Goal: Transaction & Acquisition: Subscribe to service/newsletter

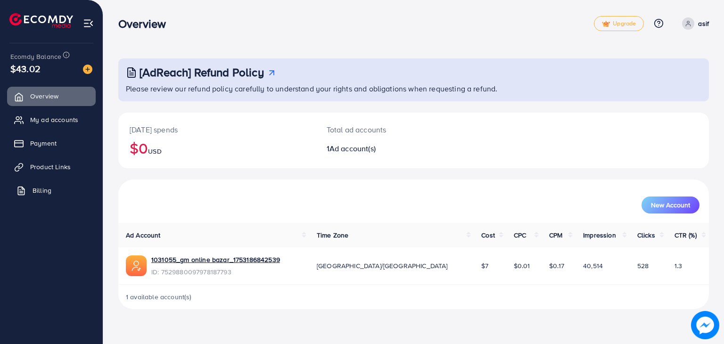
click at [56, 191] on link "Billing" at bounding box center [51, 190] width 89 height 19
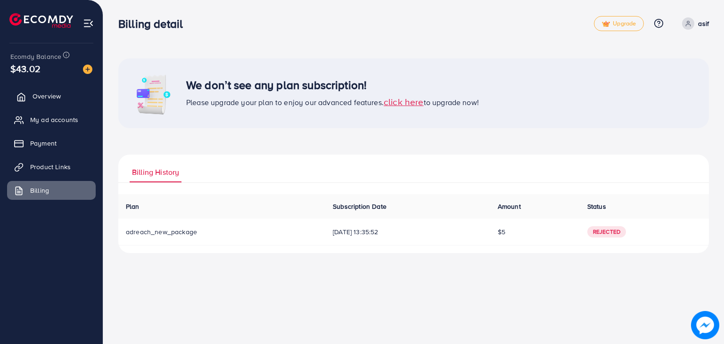
click at [52, 91] on span "Overview" at bounding box center [47, 95] width 28 height 9
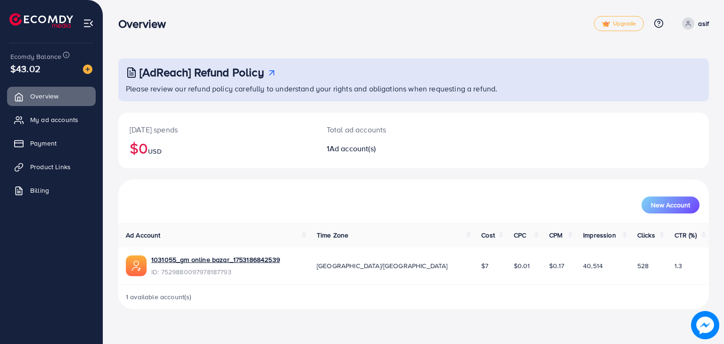
click at [684, 24] on icon at bounding box center [687, 23] width 7 height 7
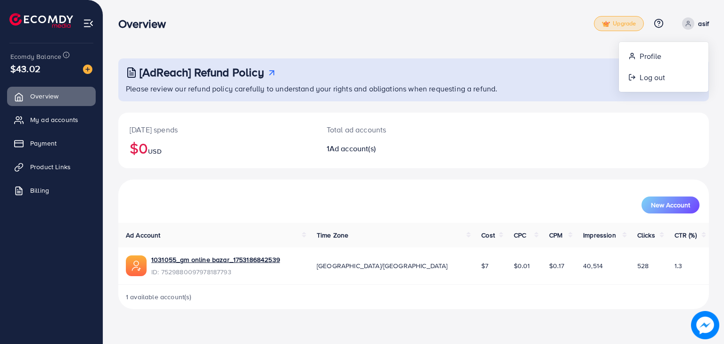
click at [626, 22] on span "Upgrade" at bounding box center [619, 23] width 34 height 7
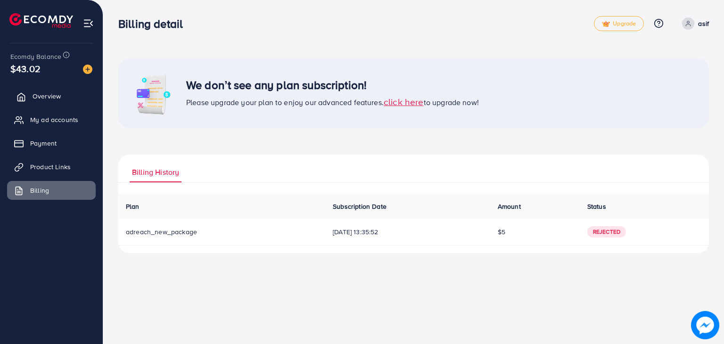
click at [28, 91] on link "Overview" at bounding box center [51, 96] width 89 height 19
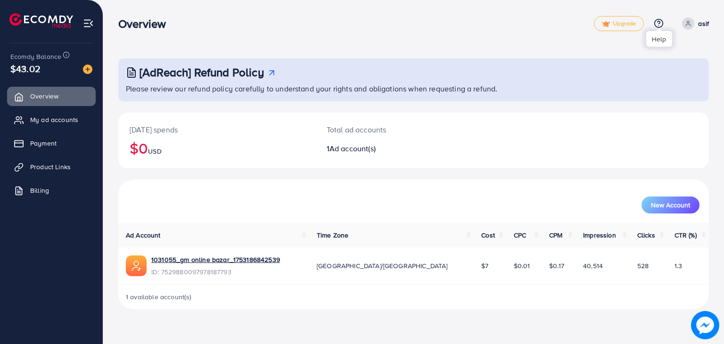
click at [658, 22] on icon at bounding box center [658, 23] width 2 height 2
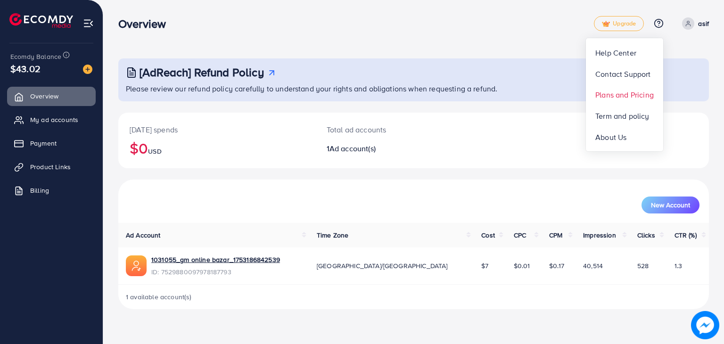
click at [603, 90] on span "Plans and Pricing" at bounding box center [624, 94] width 58 height 11
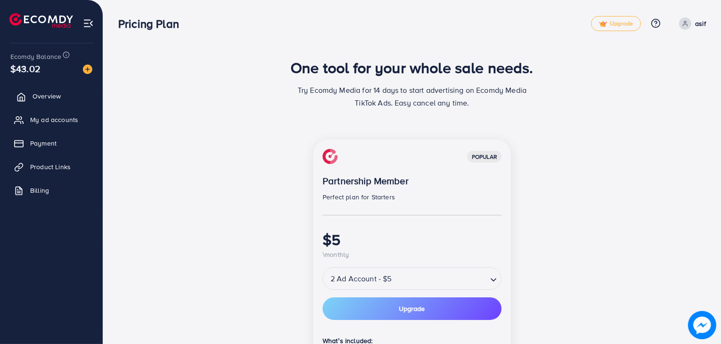
click at [45, 97] on span "Overview" at bounding box center [47, 95] width 28 height 9
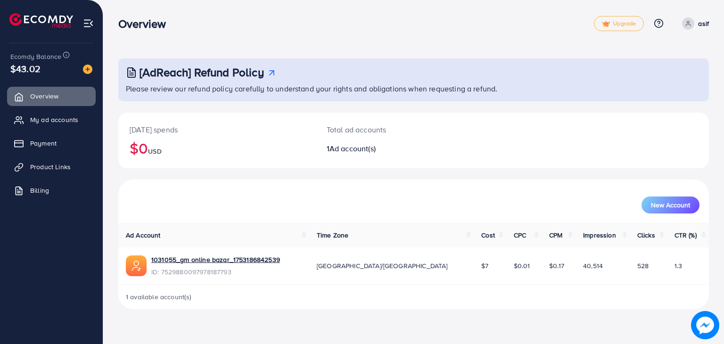
click at [684, 26] on span at bounding box center [688, 23] width 12 height 12
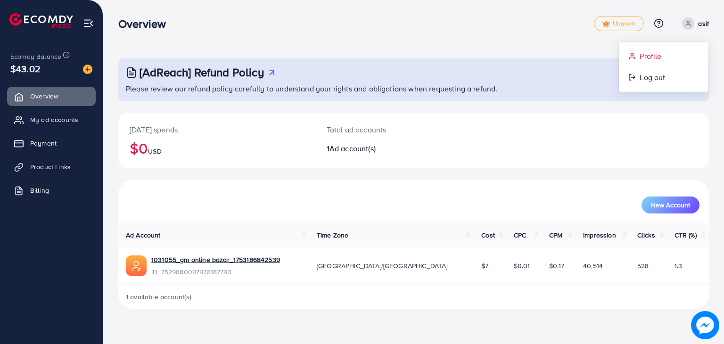
click at [642, 48] on link "Profile" at bounding box center [662, 56] width 89 height 21
select select "********"
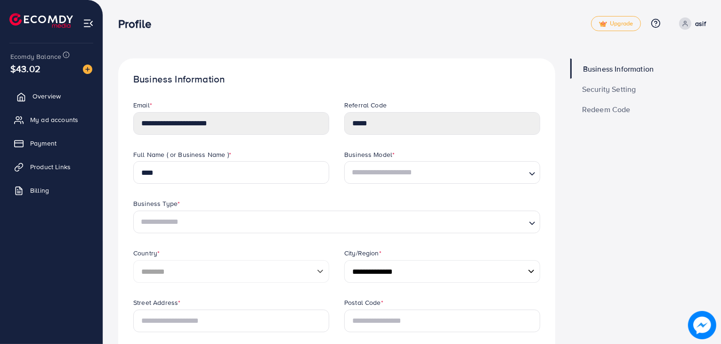
click at [47, 98] on span "Overview" at bounding box center [47, 95] width 28 height 9
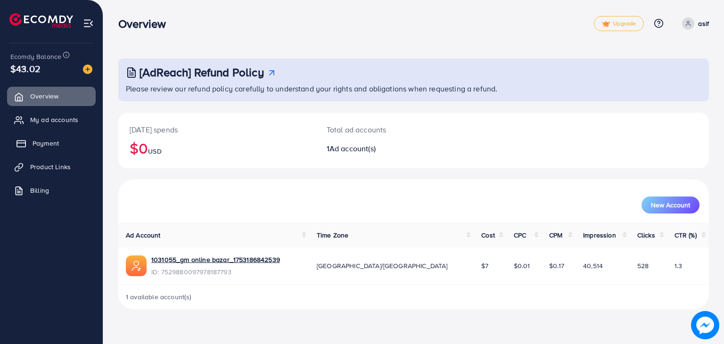
click at [19, 139] on icon at bounding box center [20, 143] width 9 height 9
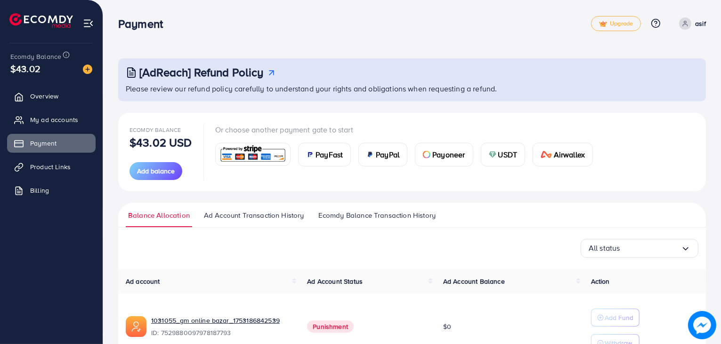
scroll to position [55, 0]
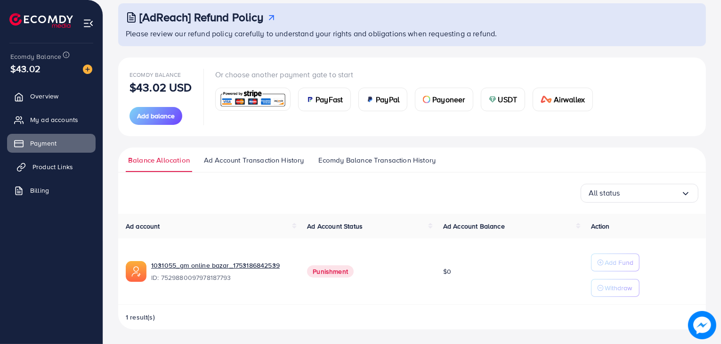
click at [62, 164] on span "Product Links" at bounding box center [53, 166] width 41 height 9
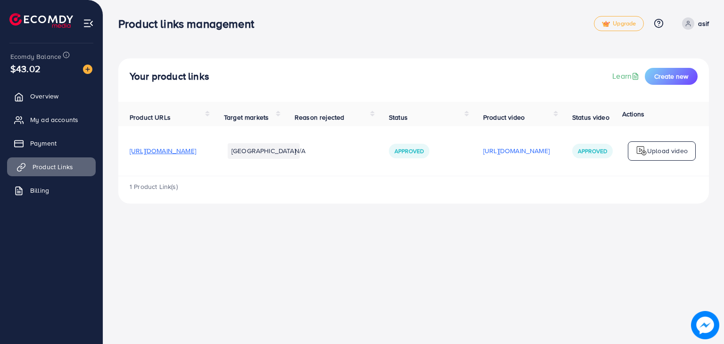
click at [62, 164] on span "Product Links" at bounding box center [53, 166] width 41 height 9
click at [19, 188] on icon at bounding box center [20, 190] width 9 height 9
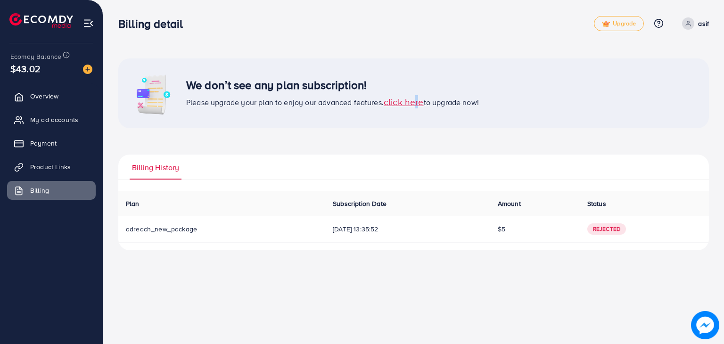
click at [414, 97] on div "We don’t see any plan subscription! Please upgrade your plan to enjoy our advan…" at bounding box center [332, 93] width 293 height 31
click at [414, 97] on span "click here" at bounding box center [403, 101] width 40 height 13
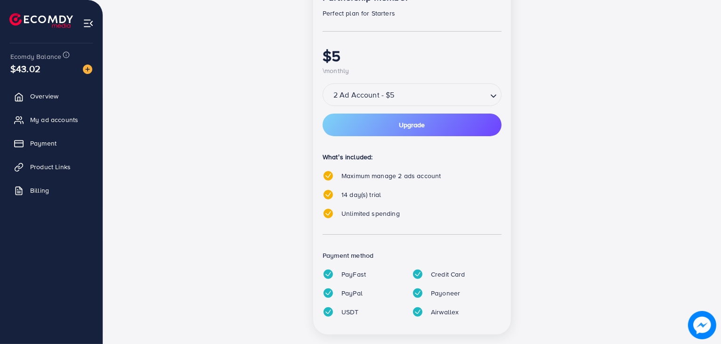
scroll to position [201, 0]
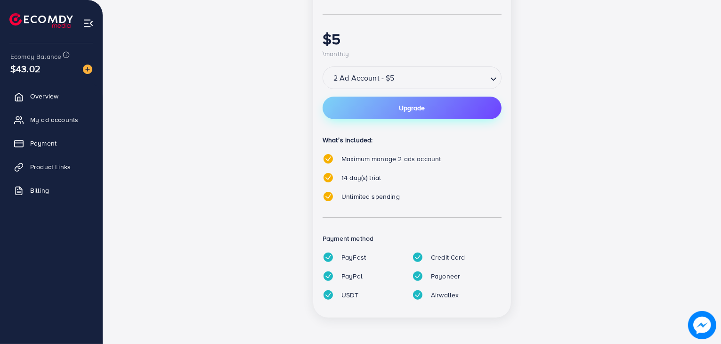
click at [414, 105] on span "Upgrade" at bounding box center [412, 108] width 26 height 7
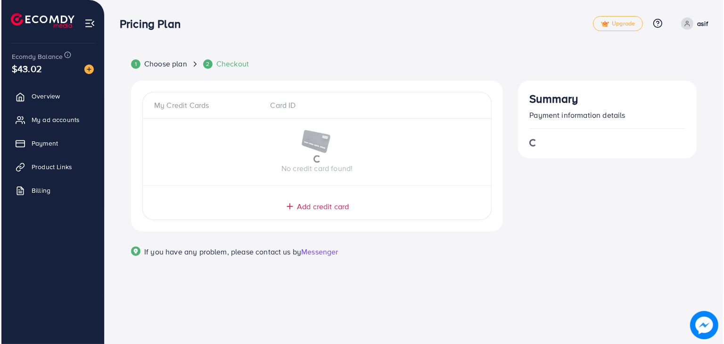
scroll to position [0, 0]
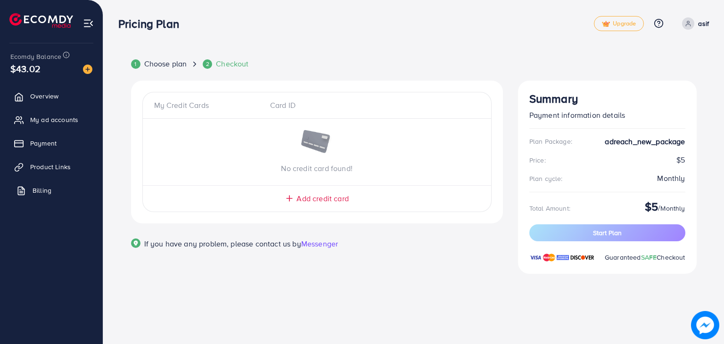
click at [30, 185] on link "Billing" at bounding box center [51, 190] width 89 height 19
